Goal: Information Seeking & Learning: Learn about a topic

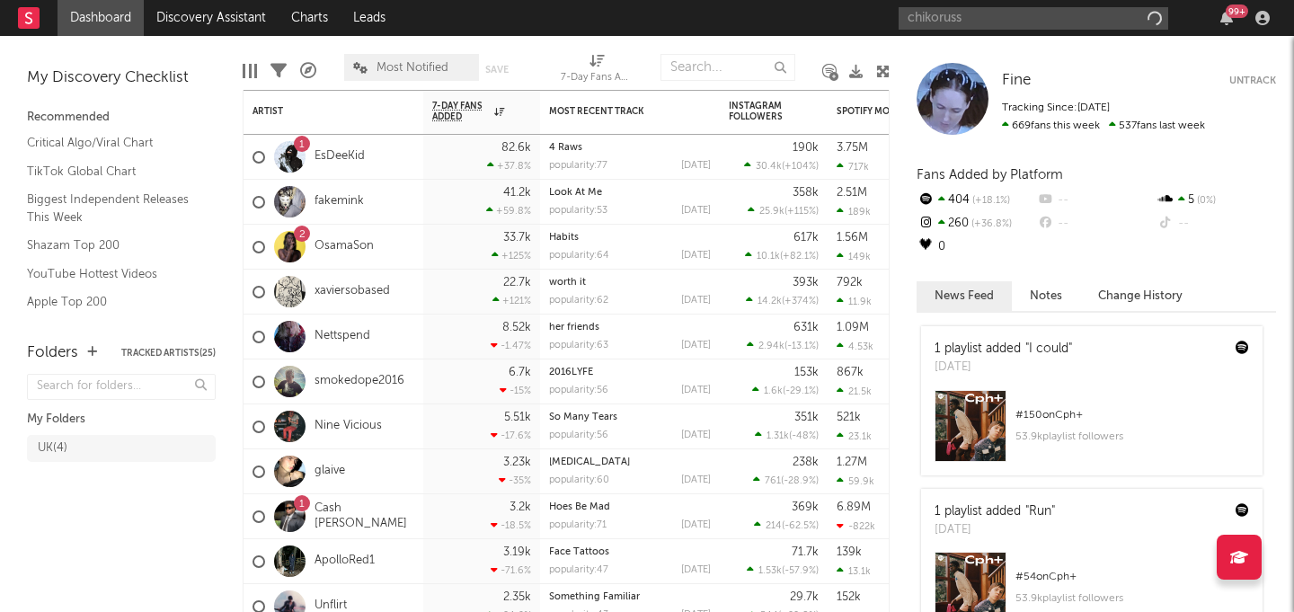
type input "chikoruss"
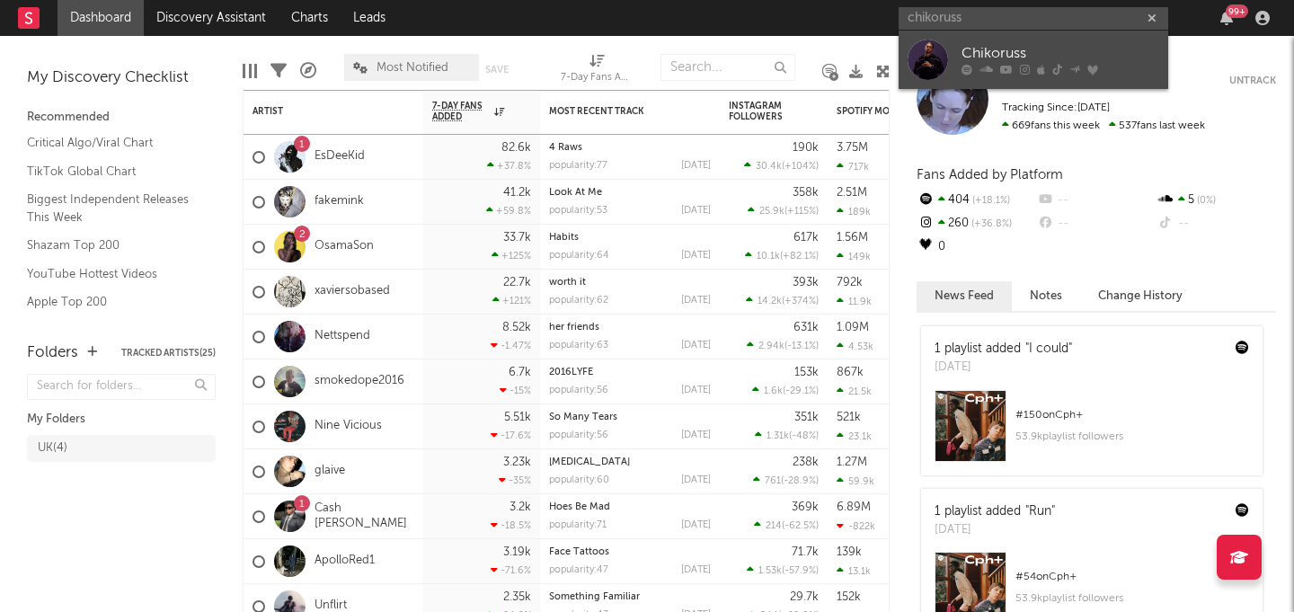
click at [954, 45] on link "Chikoruss" at bounding box center [1033, 60] width 270 height 58
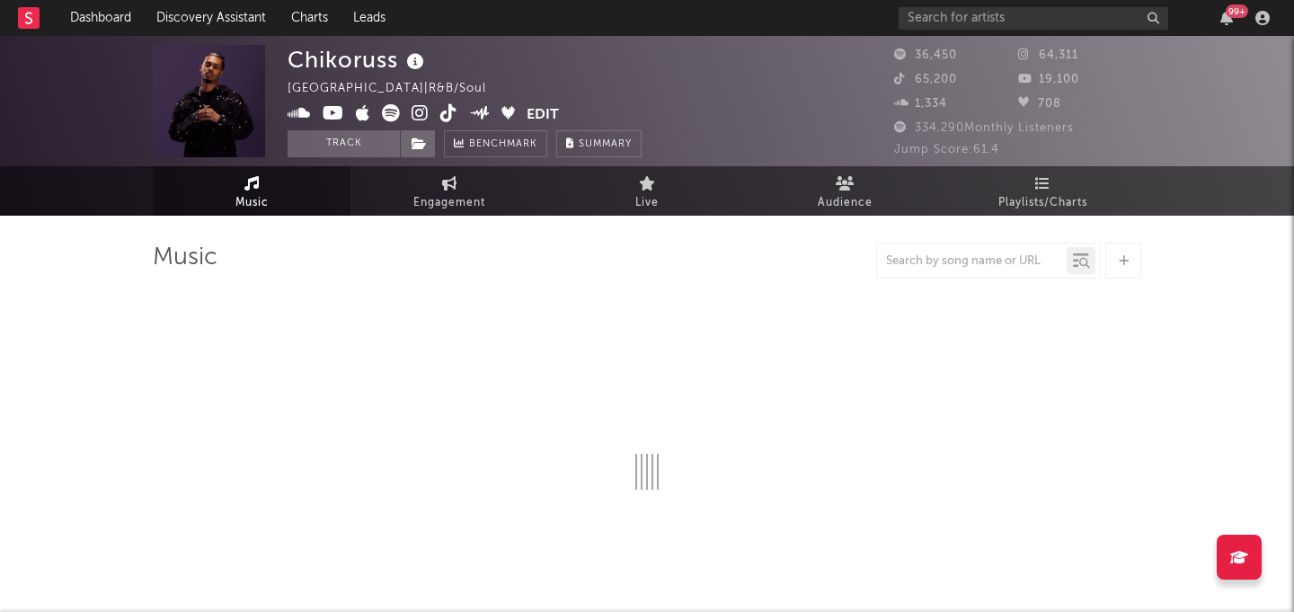
select select "6m"
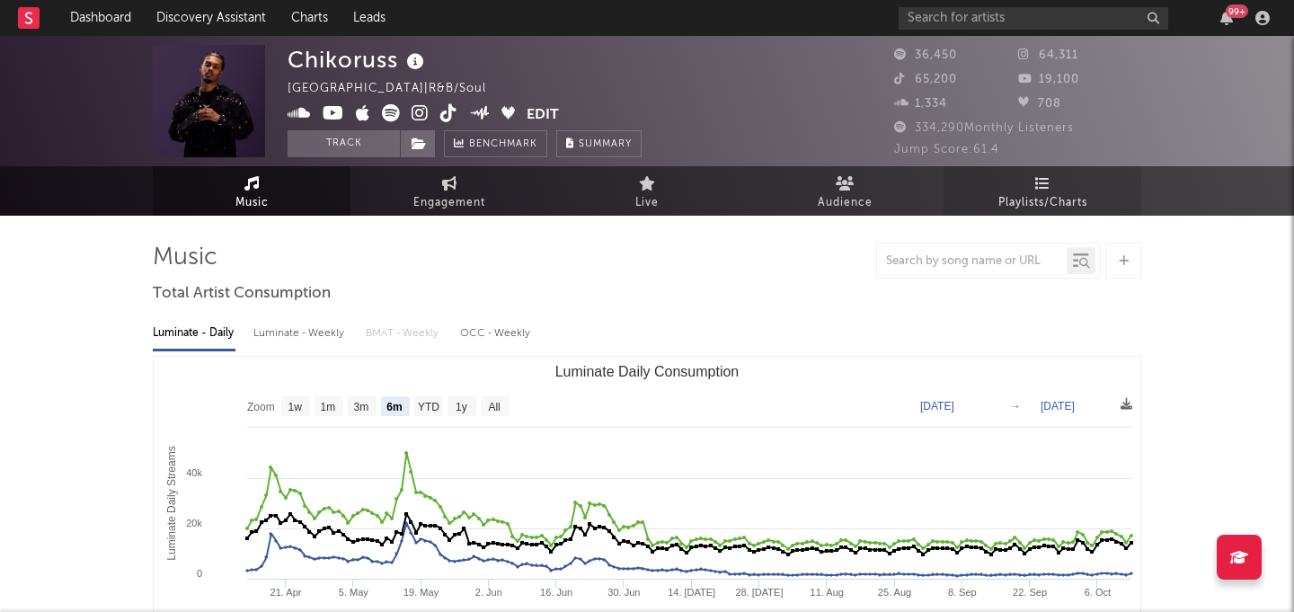
click at [1084, 168] on link "Playlists/Charts" at bounding box center [1042, 190] width 198 height 49
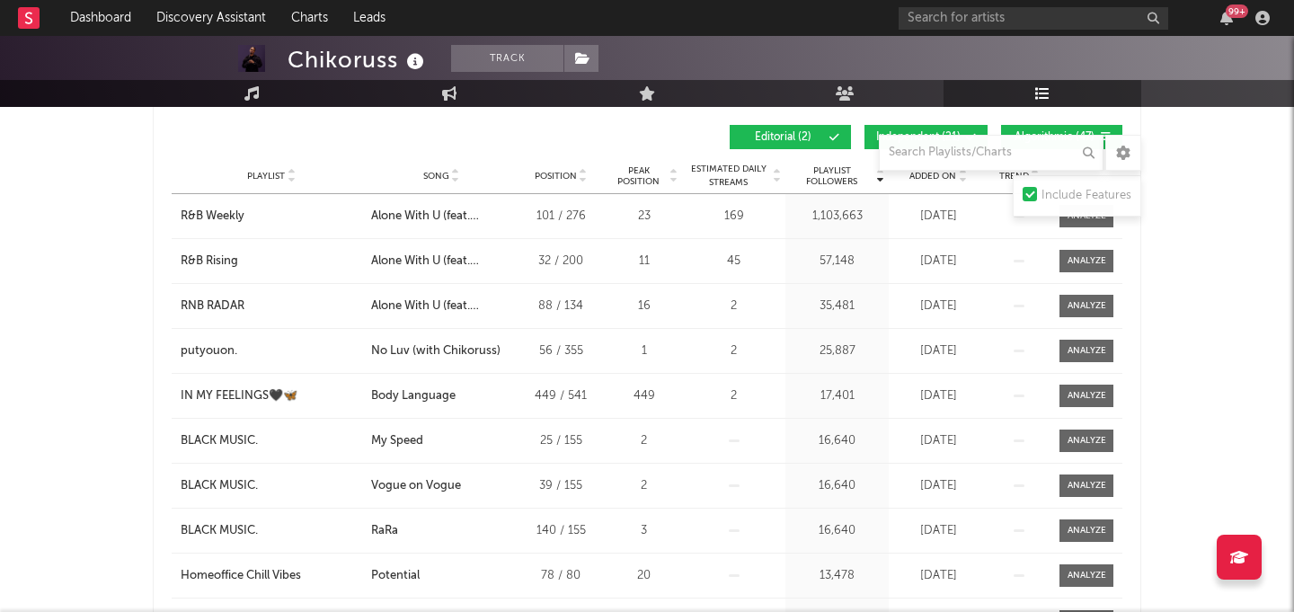
scroll to position [307, 0]
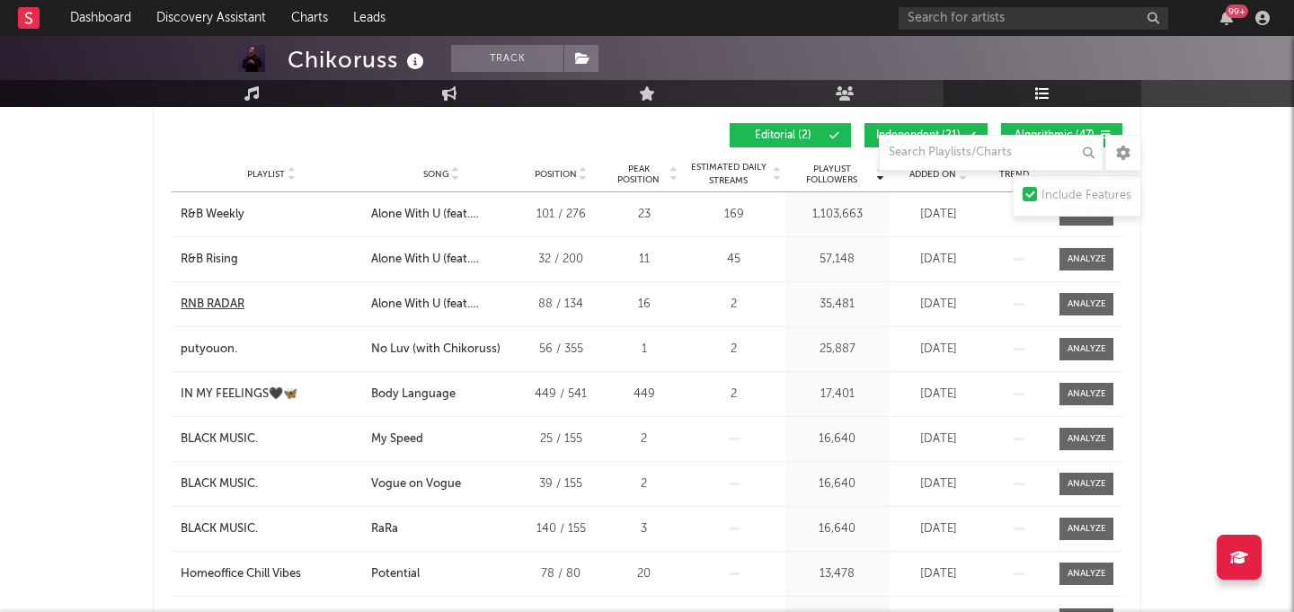
click at [240, 311] on div "RNB RADAR" at bounding box center [213, 305] width 64 height 18
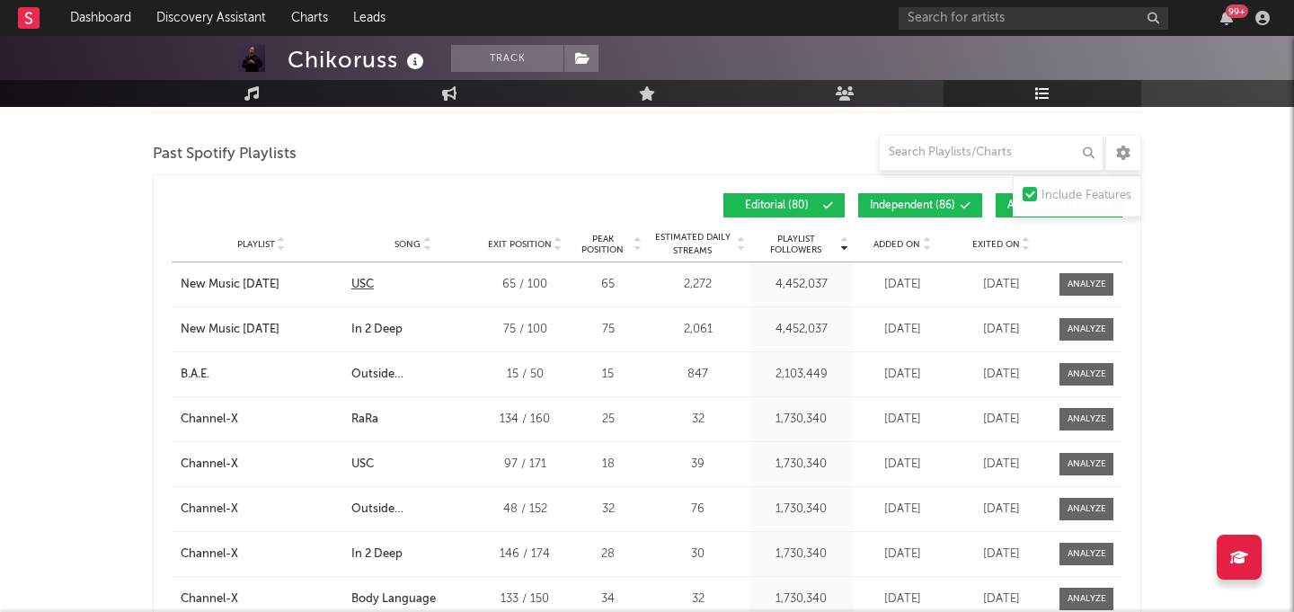
scroll to position [1700, 0]
click at [229, 413] on div "Channel-X" at bounding box center [209, 419] width 57 height 18
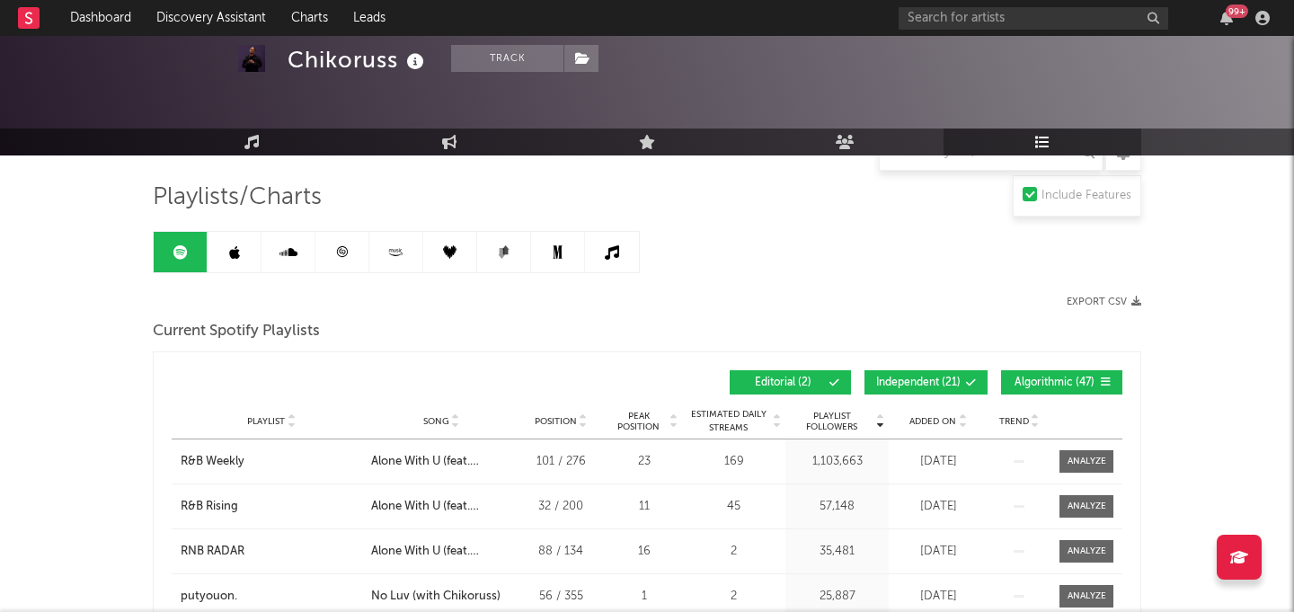
scroll to position [14, 0]
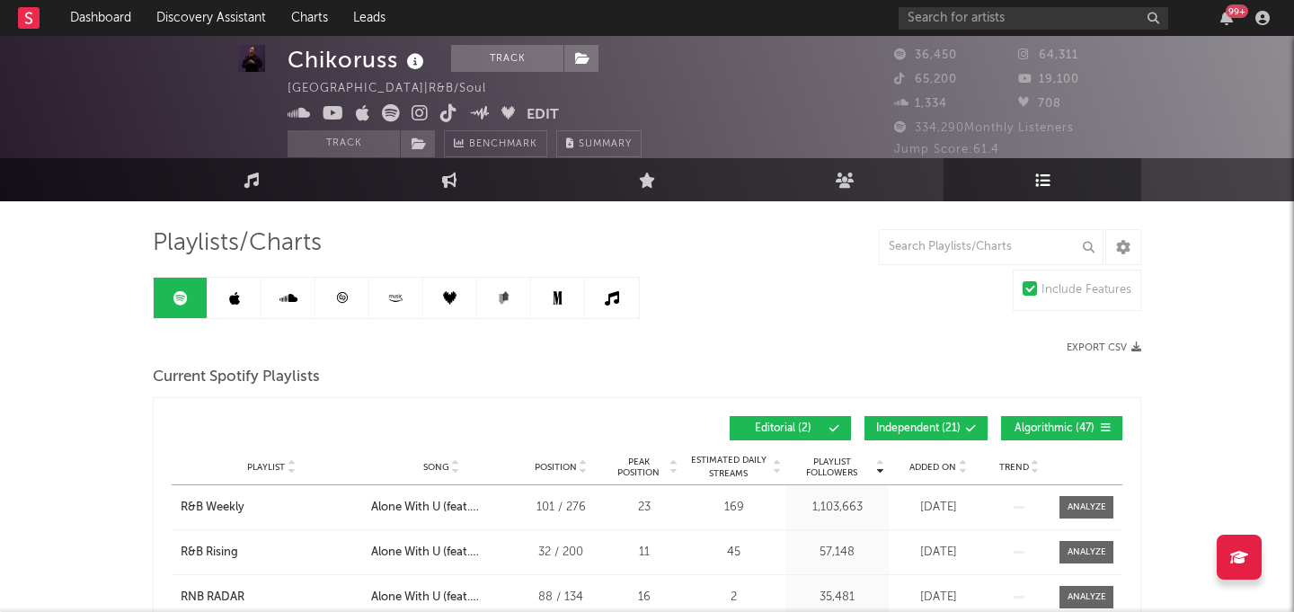
click at [225, 293] on link at bounding box center [235, 298] width 54 height 40
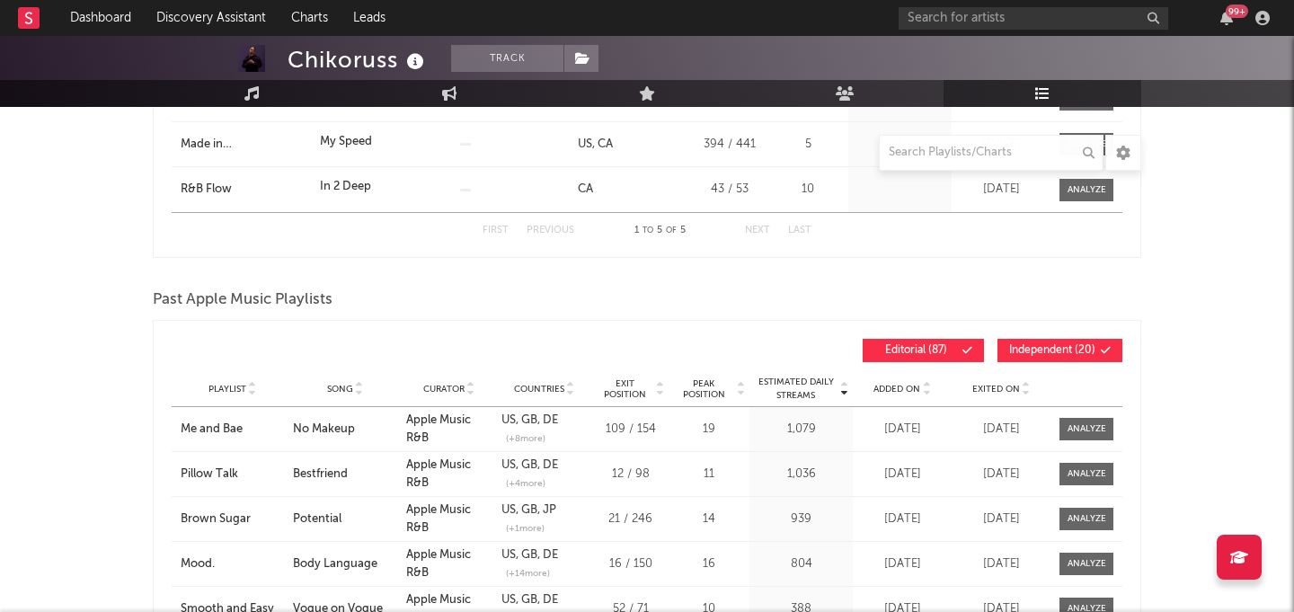
scroll to position [596, 0]
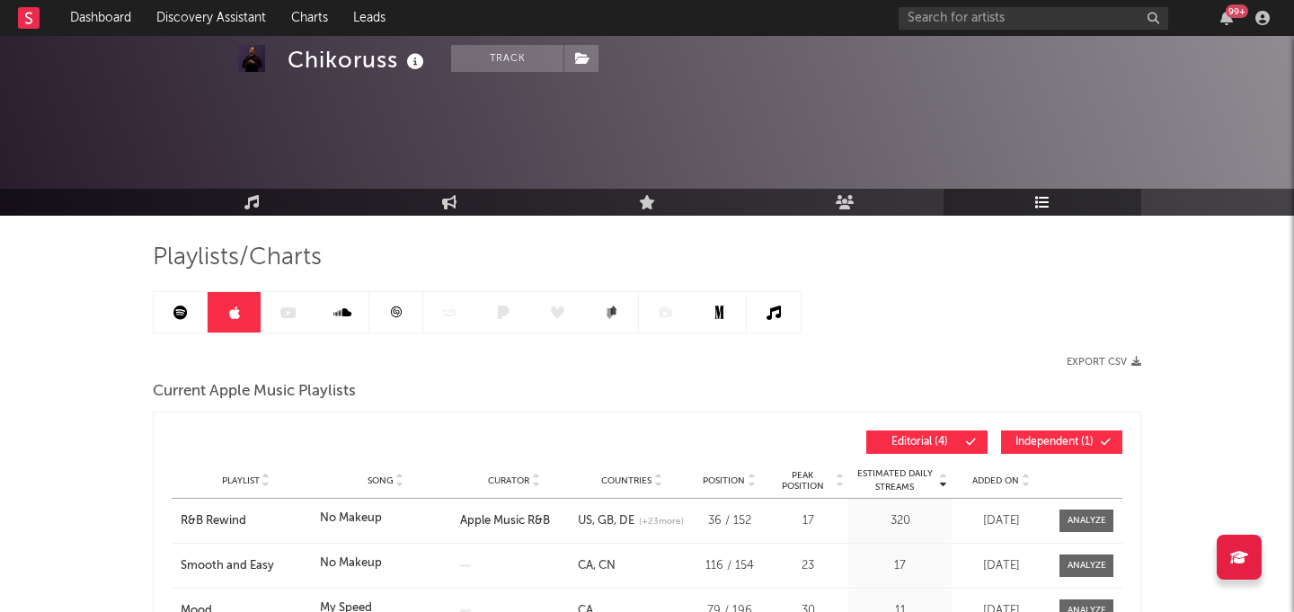
scroll to position [596, 0]
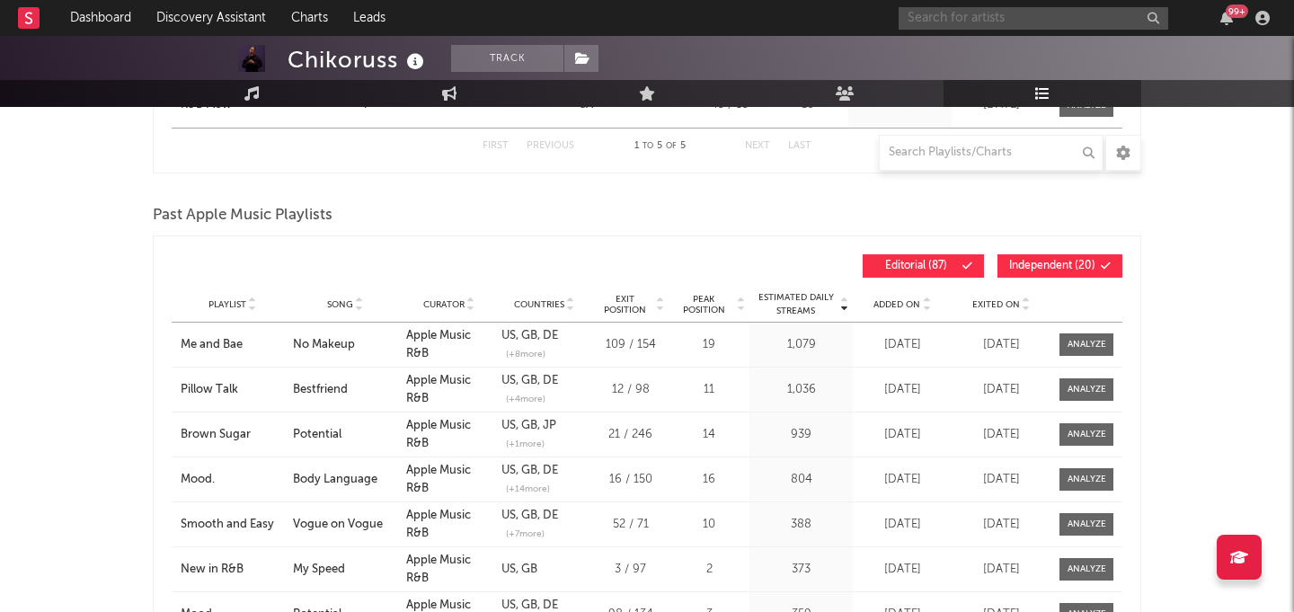
click at [932, 18] on input "text" at bounding box center [1033, 18] width 270 height 22
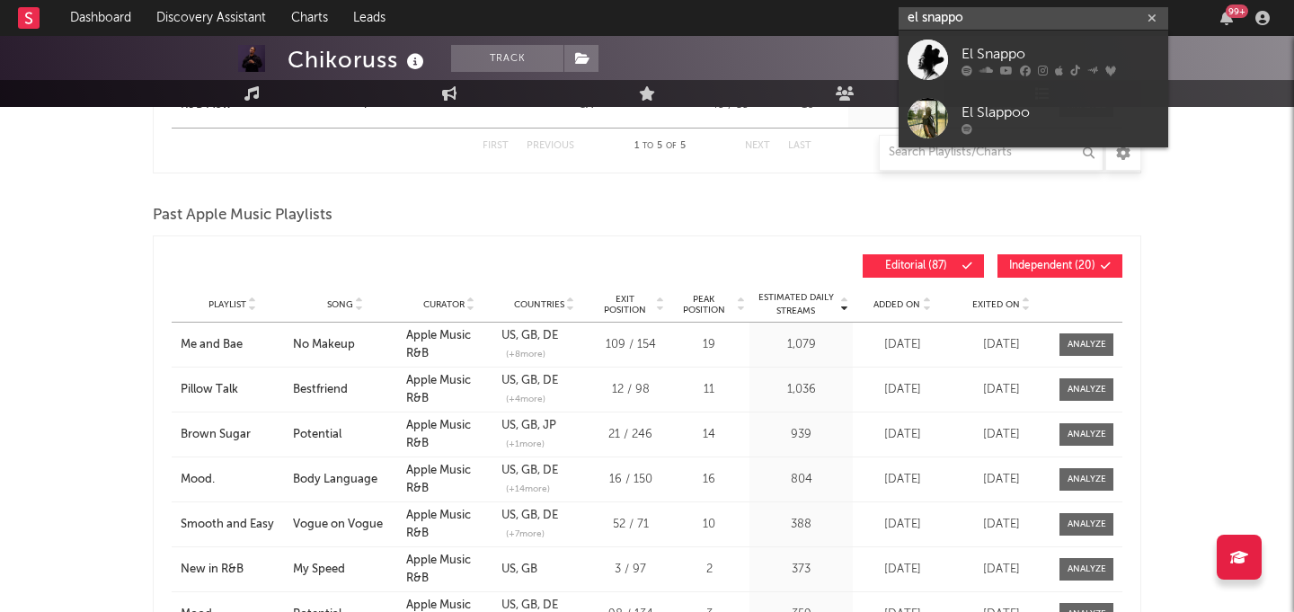
type input "el snappo"
click at [1009, 18] on input "el snappo" at bounding box center [1033, 18] width 270 height 22
